Goal: Obtain resource: Download file/media

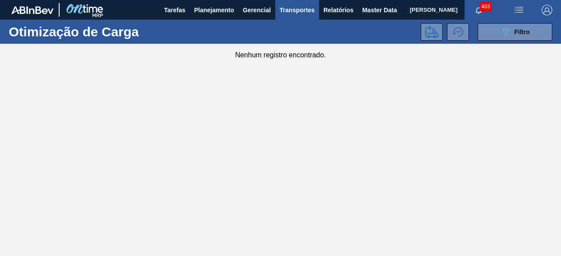
scroll to position [88, 0]
click at [374, 9] on span "Master Data" at bounding box center [379, 10] width 35 height 11
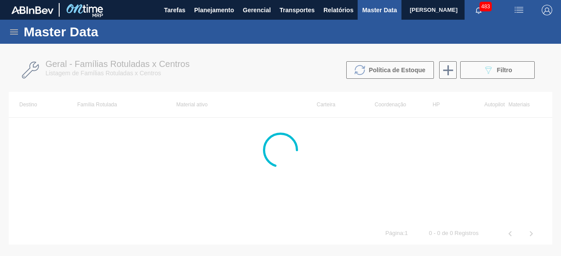
click at [14, 32] on icon at bounding box center [14, 31] width 8 height 5
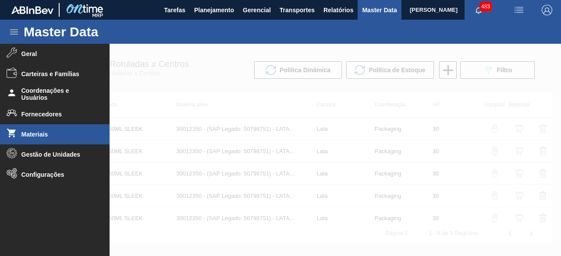
click at [44, 139] on li "Materiais" at bounding box center [55, 134] width 110 height 20
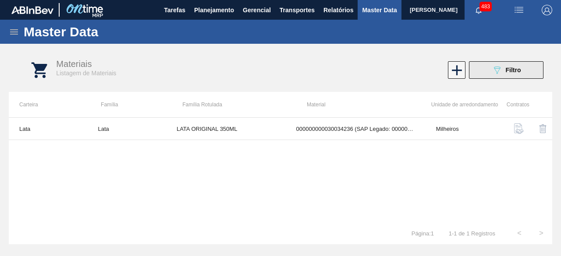
click at [490, 72] on button "089F7B8B-B2A5-4AFE-B5C0-19BA573D28AC Filtro" at bounding box center [506, 70] width 74 height 18
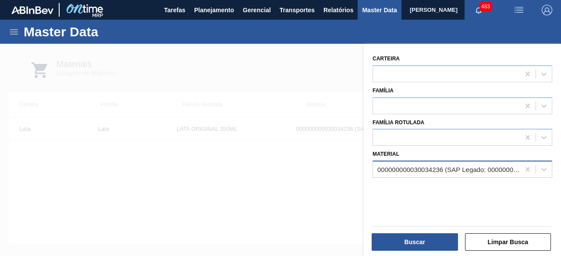
click at [443, 173] on div "000000000030034236 (SAP Legado: 000000000050847078) - LATA AL ORIGINAL 350ML BR…" at bounding box center [448, 169] width 143 height 7
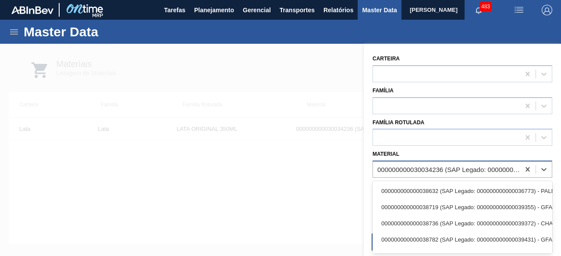
paste input "30034633"
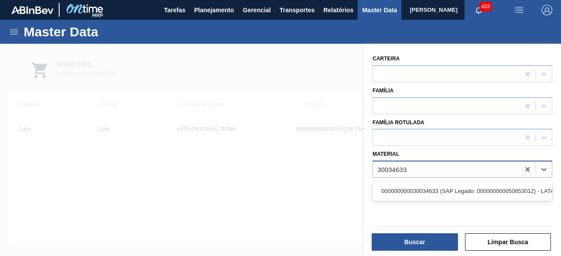
type input "30034633"
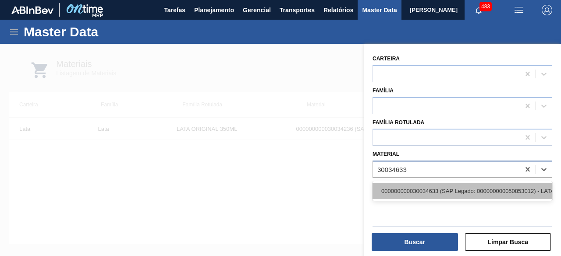
click at [435, 187] on div "000000000030034633 (SAP Legado: 000000000050853012) - LATA BRAHMA 269 [GEOGRAPH…" at bounding box center [462, 191] width 180 height 16
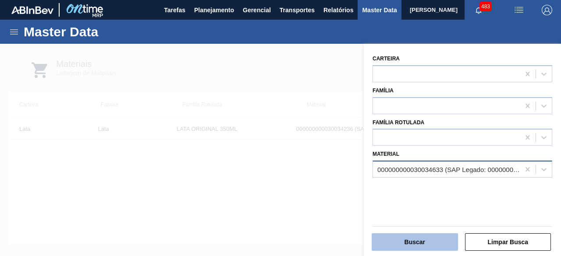
click at [431, 240] on button "Buscar" at bounding box center [415, 243] width 86 height 18
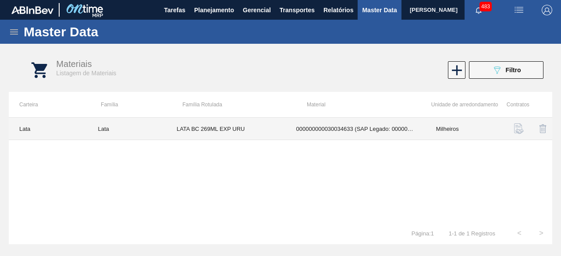
click at [187, 130] on td "LATA BC 269ML EXP URU" at bounding box center [226, 129] width 120 height 22
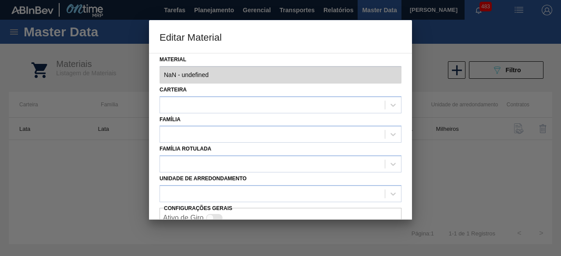
type input "30034633 - 000000000030034633 (SAP Legado: 000000000050853012) - LATA BRAHMA 26…"
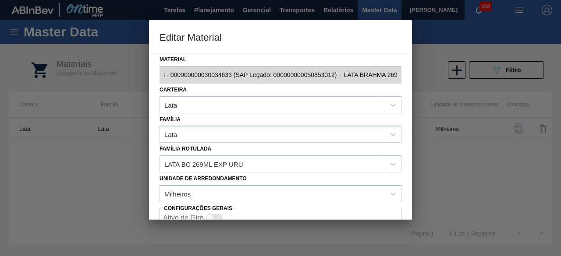
scroll to position [0, 58]
click at [406, 76] on div "Material 30034633 - 000000000030034633 (SAP Legado: 000000000050853012) - LATA …" at bounding box center [280, 136] width 263 height 167
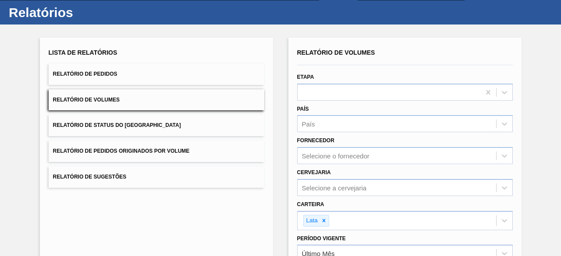
scroll to position [19, 0]
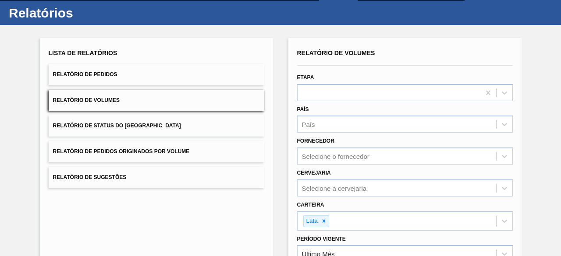
click at [128, 78] on button "Relatório de Pedidos" at bounding box center [157, 74] width 216 height 21
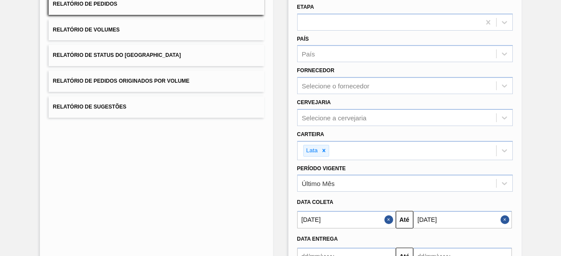
scroll to position [150, 0]
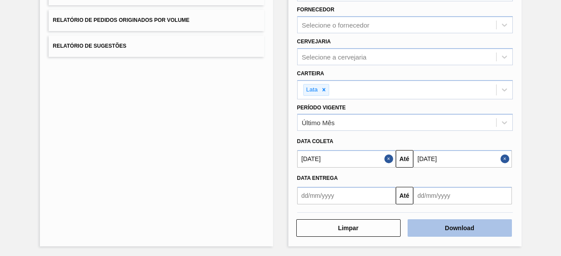
click at [497, 226] on button "Download" at bounding box center [459, 229] width 104 height 18
